Goal: Complete application form

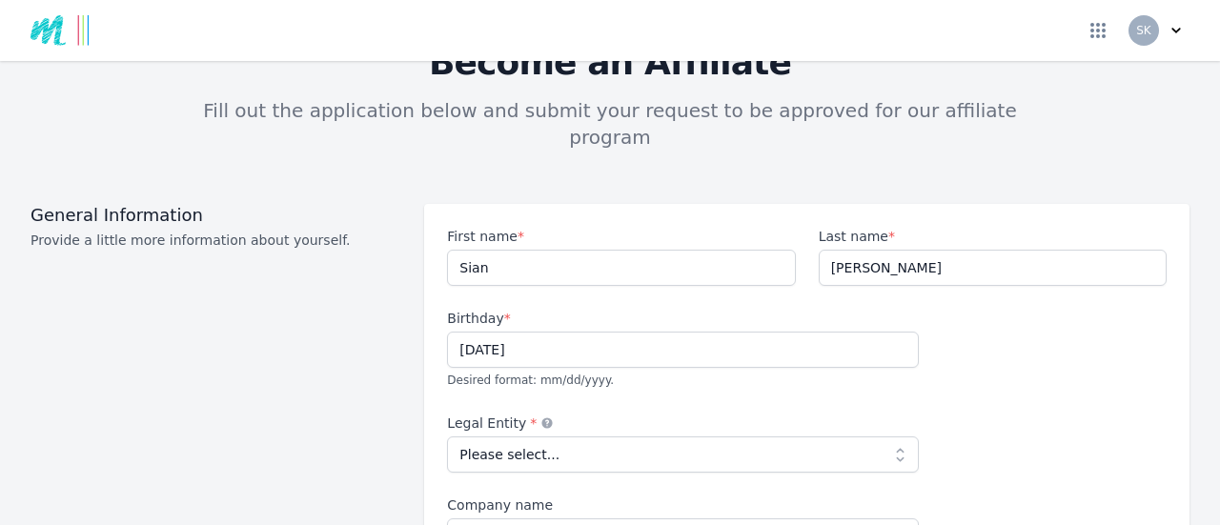
scroll to position [95, 0]
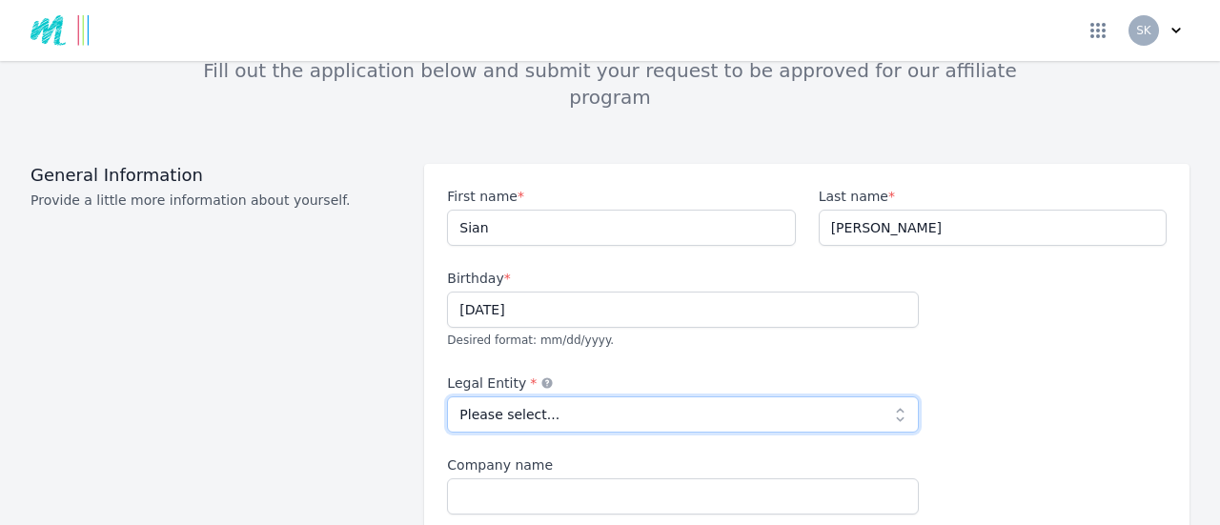
click at [890, 397] on select "Please select... Individual Partnership Corporation Sole Proprietorship Foreign…" at bounding box center [683, 415] width 472 height 36
select select "individual"
click at [447, 397] on select "Please select... Individual Partnership Corporation Sole Proprietorship Foreign…" at bounding box center [683, 415] width 472 height 36
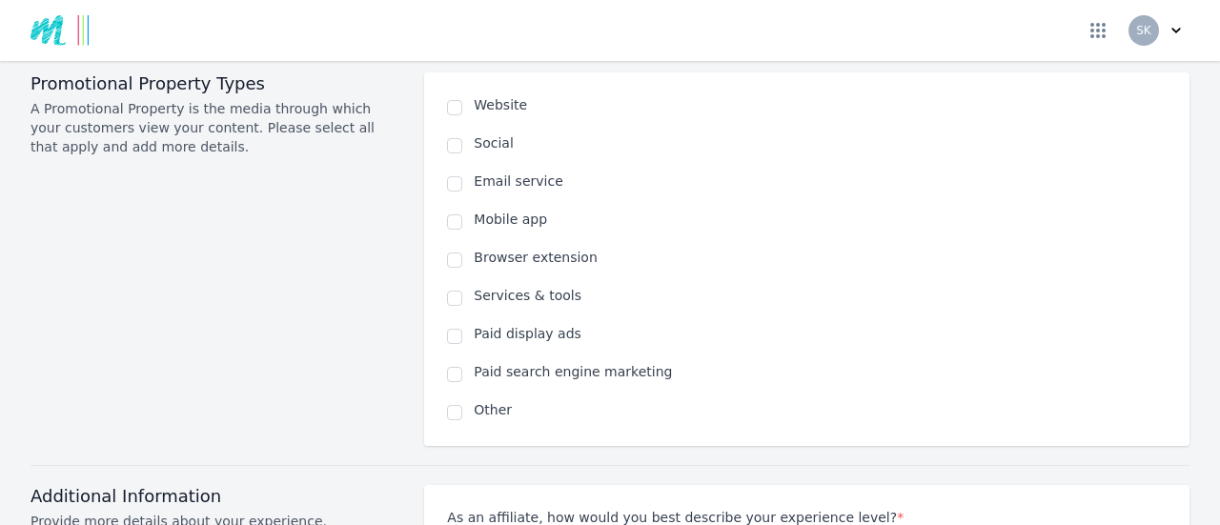
scroll to position [1335, 0]
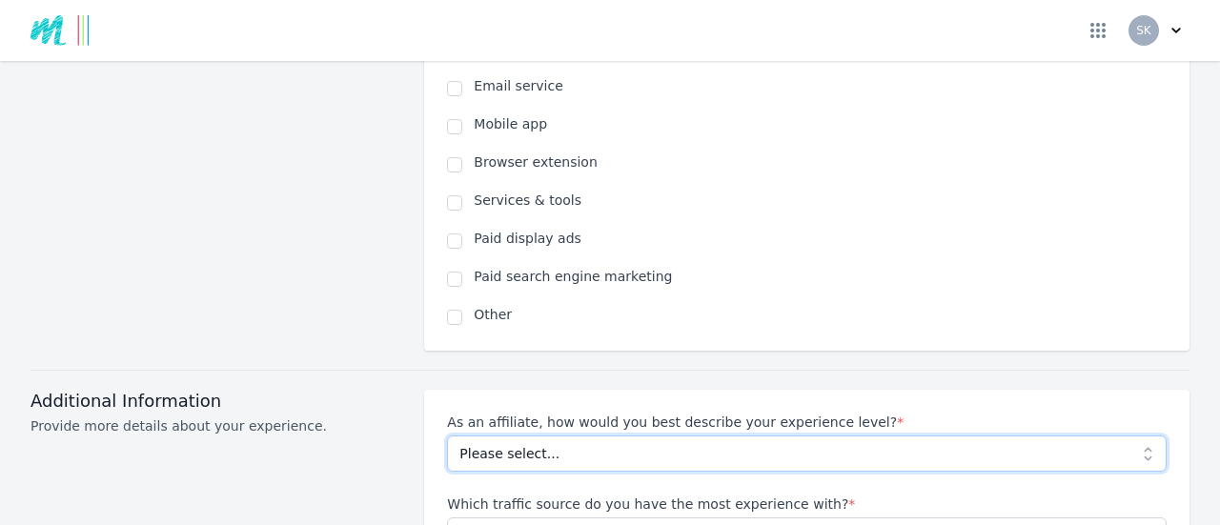
click at [1134, 436] on select "Please select... Beginner Intermediate Expert" at bounding box center [807, 454] width 720 height 36
select select "Beginner"
click at [447, 436] on select "Please select... Beginner Intermediate Expert" at bounding box center [807, 454] width 720 height 36
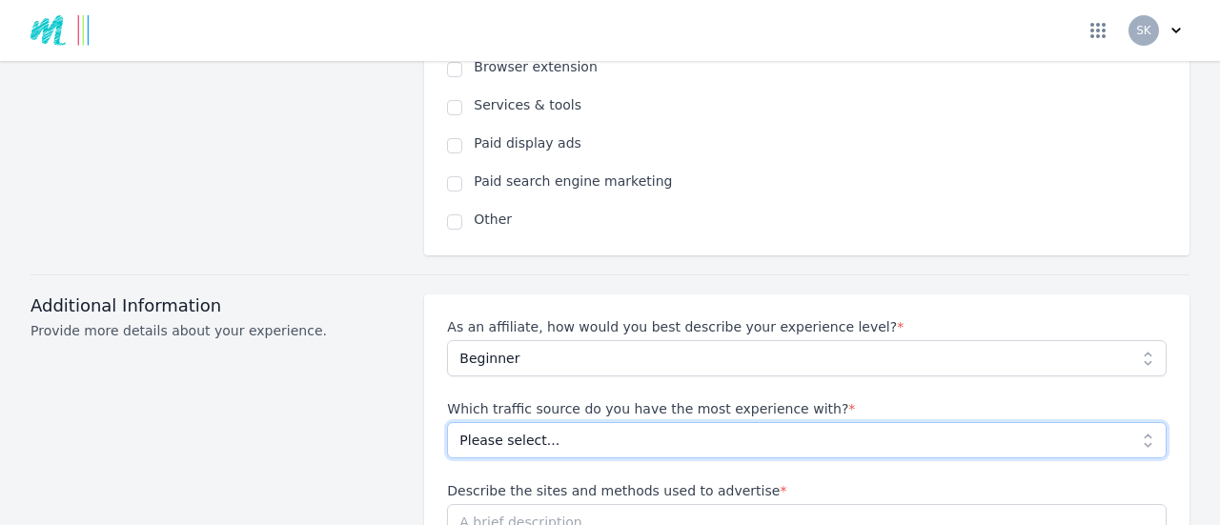
click at [1133, 422] on select "Please select... No experience Social media Pay per click Media buying Organic …" at bounding box center [807, 440] width 720 height 36
select select "Other"
click at [447, 422] on select "Please select... No experience Social media Pay per click Media buying Organic …" at bounding box center [807, 440] width 720 height 36
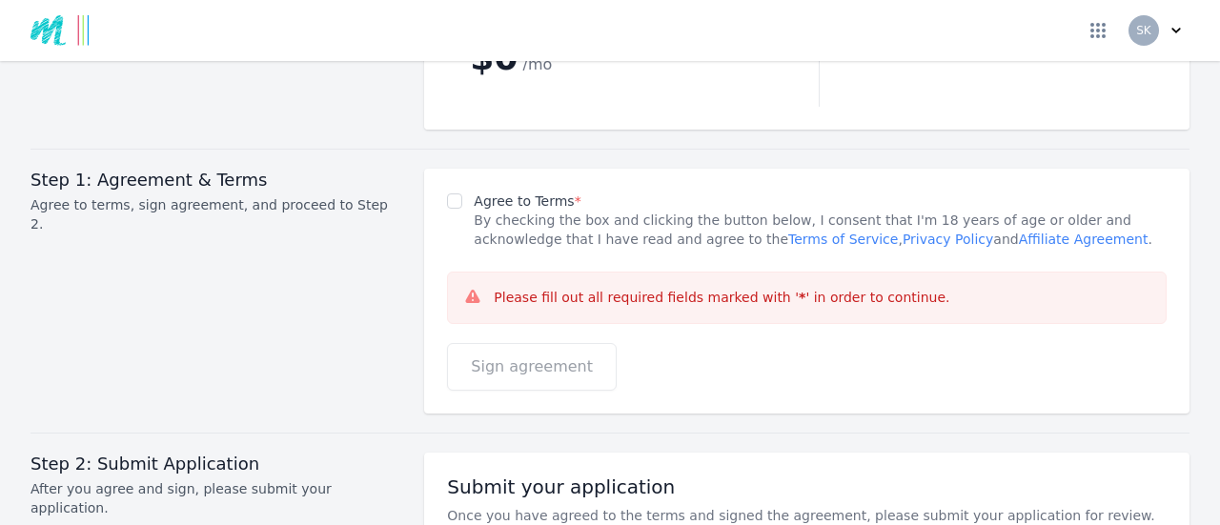
scroll to position [2530, 0]
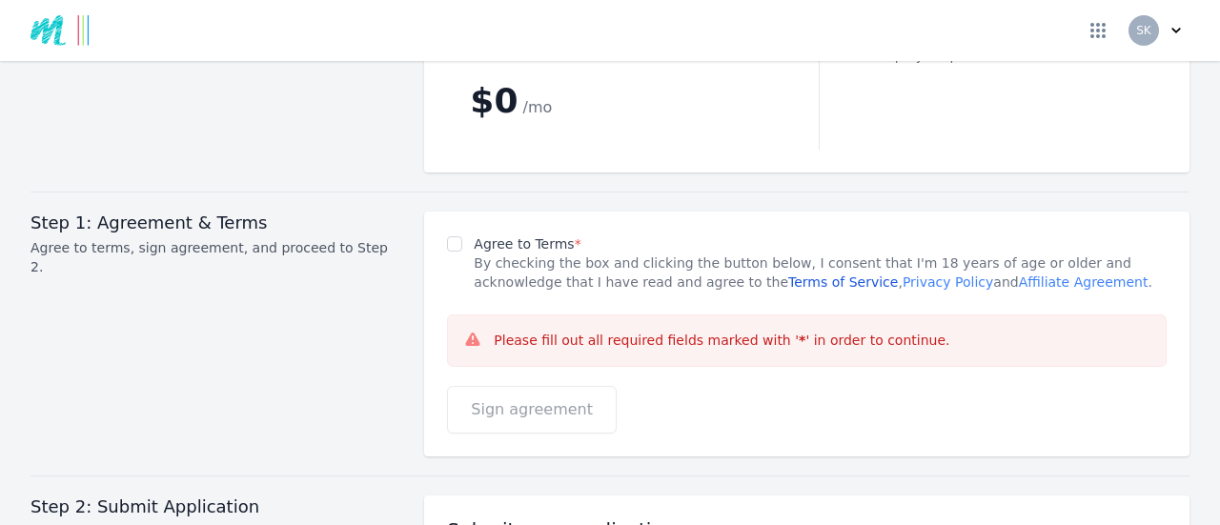
click at [788, 275] on link "Terms of Service" at bounding box center [843, 282] width 110 height 15
